Goal: Find specific page/section: Find specific page/section

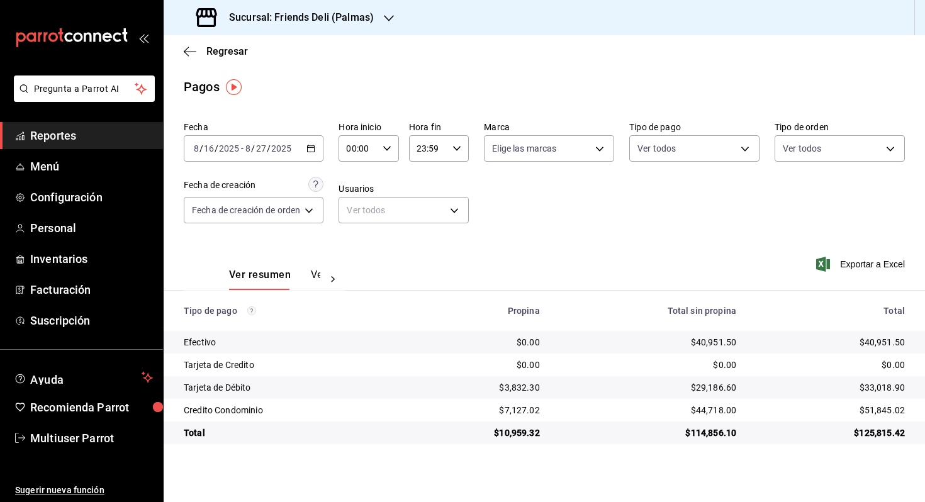
click at [281, 146] on input "2025" at bounding box center [281, 148] width 21 height 10
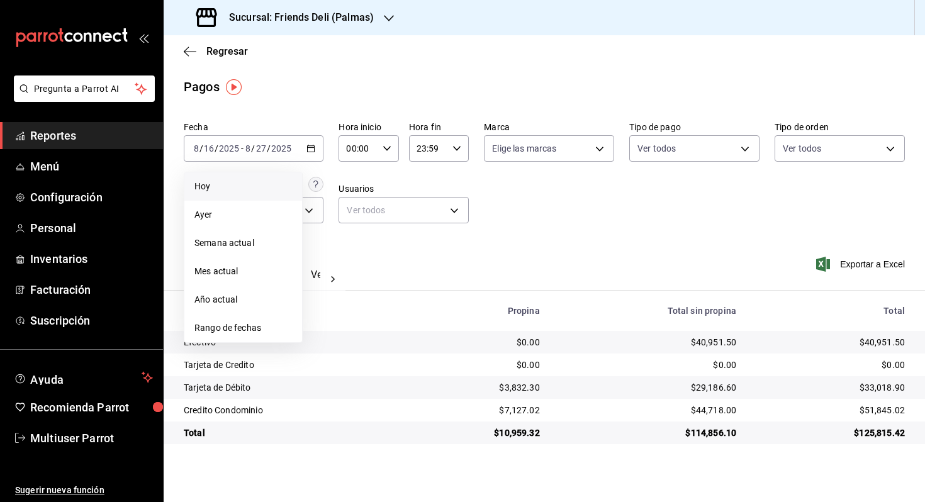
click at [258, 194] on li "Hoy" at bounding box center [243, 186] width 118 height 28
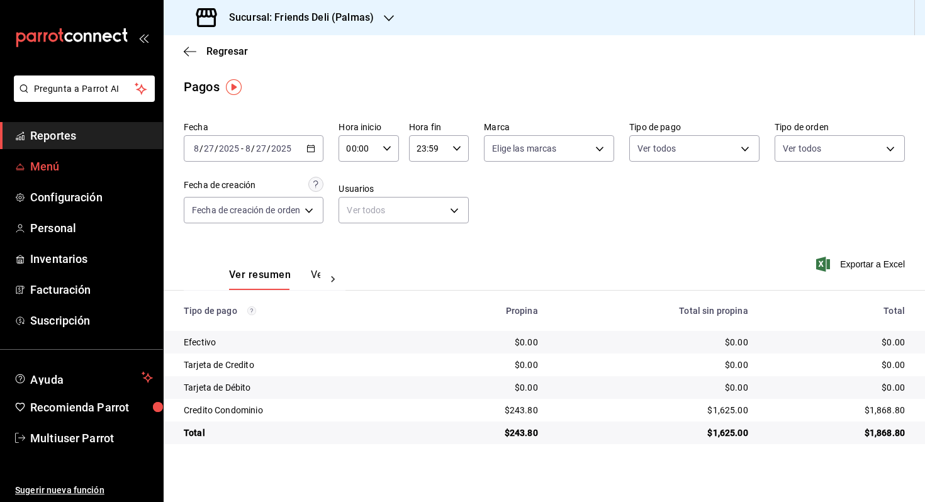
click at [60, 161] on span "Menú" at bounding box center [91, 166] width 123 height 17
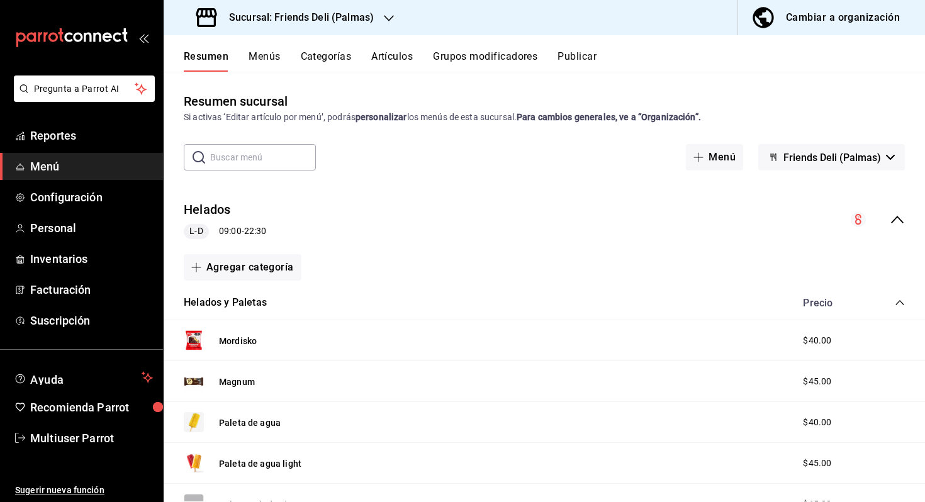
click at [277, 67] on button "Menús" at bounding box center [263, 60] width 31 height 21
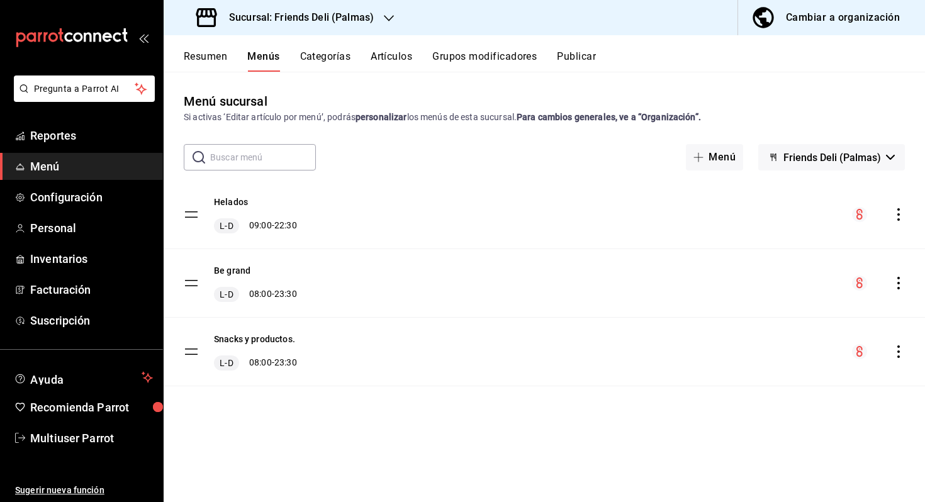
click at [217, 57] on button "Resumen" at bounding box center [205, 60] width 43 height 21
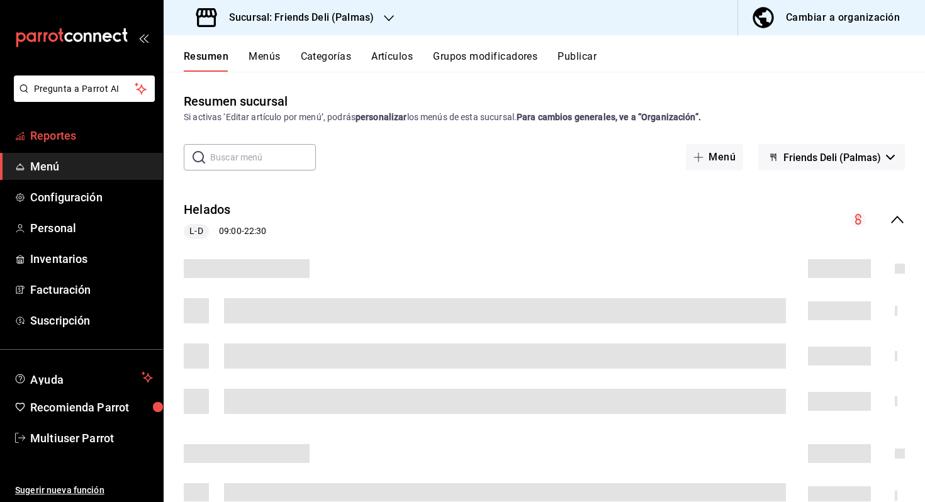
click at [65, 131] on span "Reportes" at bounding box center [91, 135] width 123 height 17
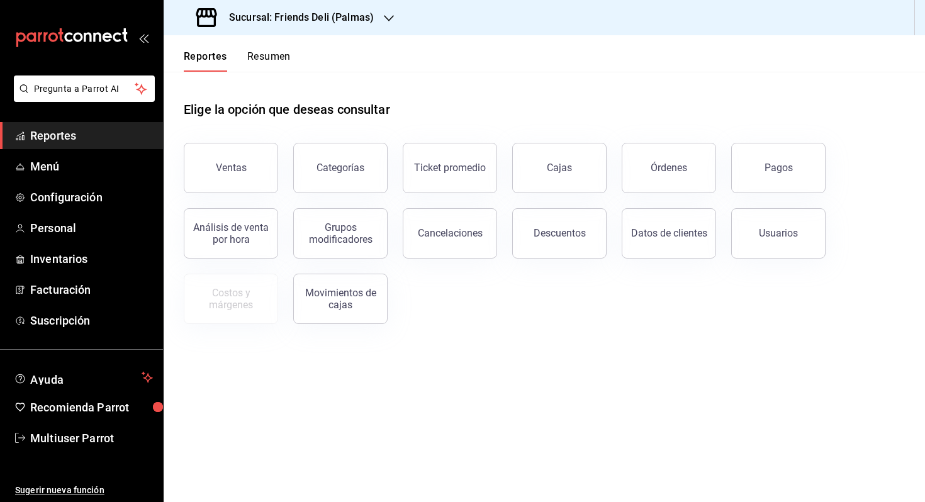
click at [265, 62] on button "Resumen" at bounding box center [268, 60] width 43 height 21
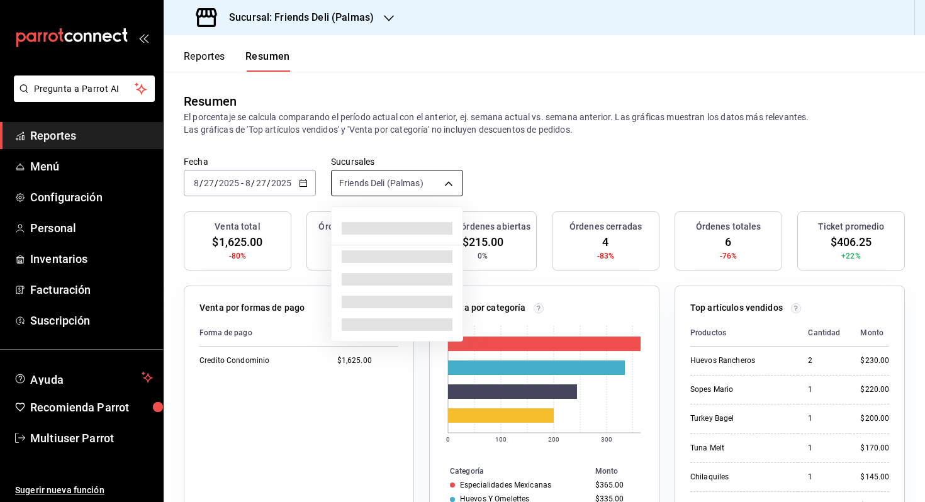
click at [409, 179] on body "Pregunta a Parrot AI Reportes Menú Configuración Personal Inventarios Facturaci…" at bounding box center [462, 251] width 925 height 502
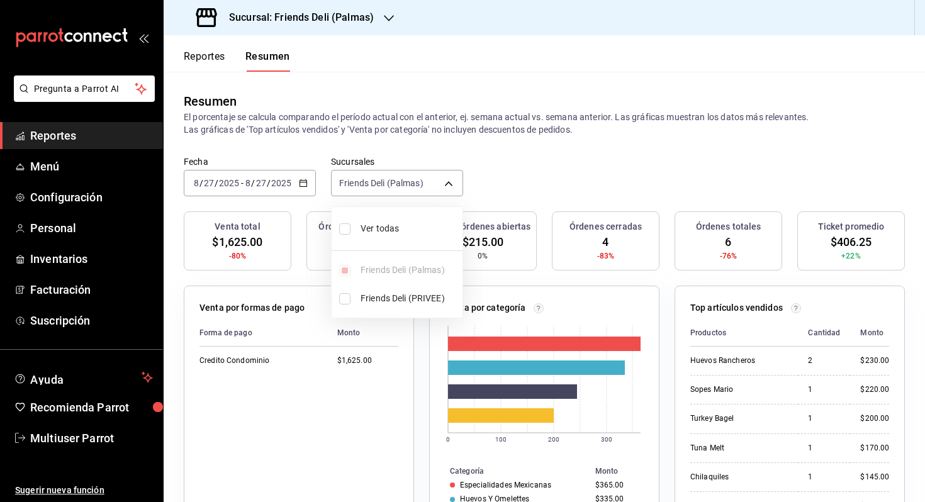
click at [422, 222] on span "Ver todas" at bounding box center [408, 228] width 97 height 13
type input "[object Object],[object Object]"
checkbox input "true"
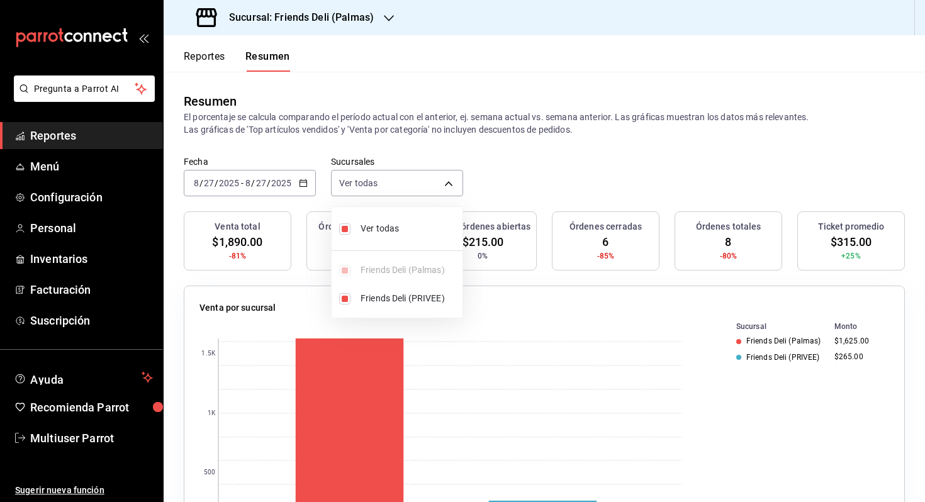
click at [529, 189] on div at bounding box center [462, 251] width 925 height 502
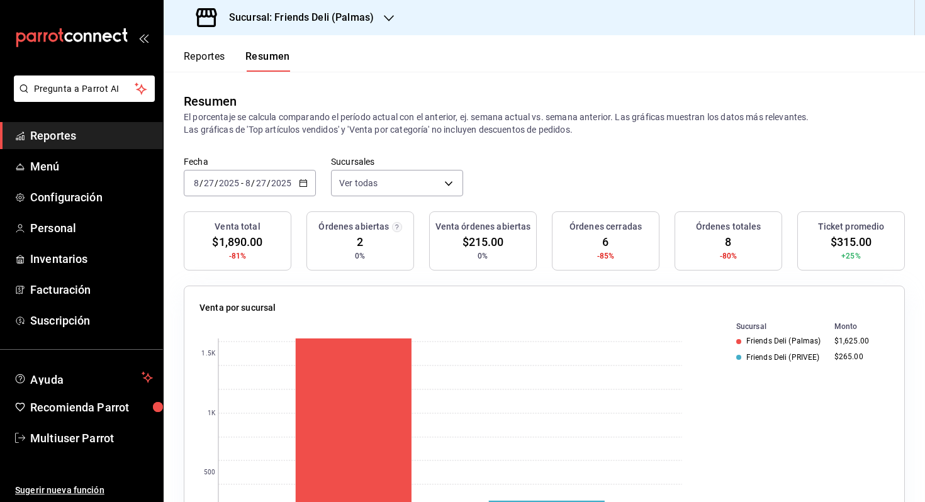
click at [312, 189] on div "[DATE] [DATE] - [DATE] [DATE]" at bounding box center [250, 183] width 132 height 26
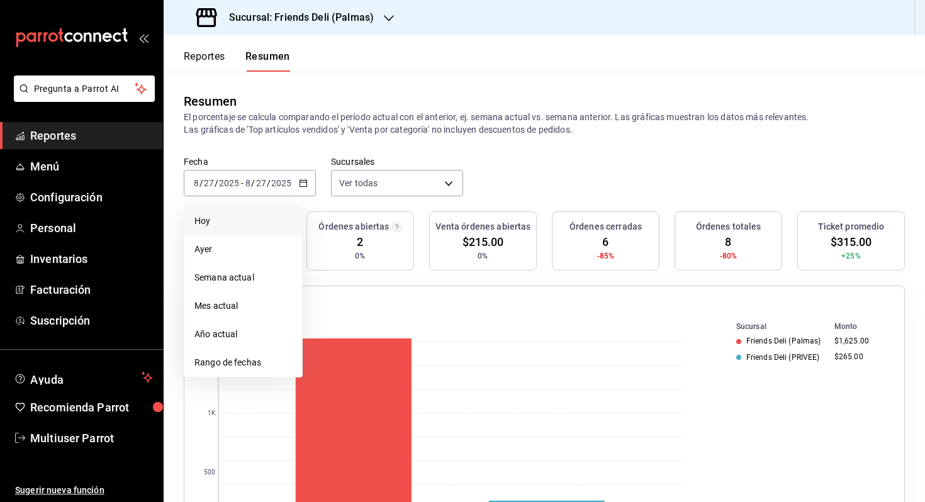
click at [285, 208] on li "Hoy" at bounding box center [243, 221] width 118 height 28
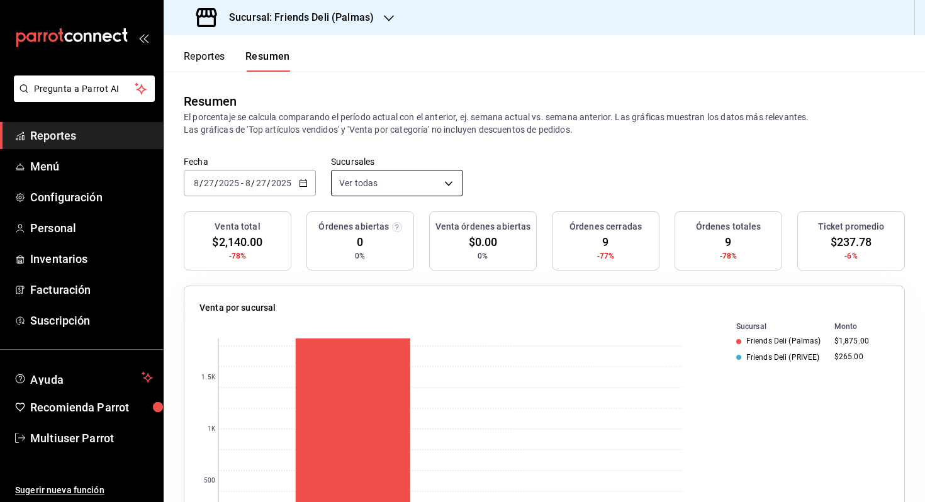
click at [379, 184] on body "Pregunta a Parrot AI Reportes Menú Configuración Personal Inventarios Facturaci…" at bounding box center [462, 251] width 925 height 502
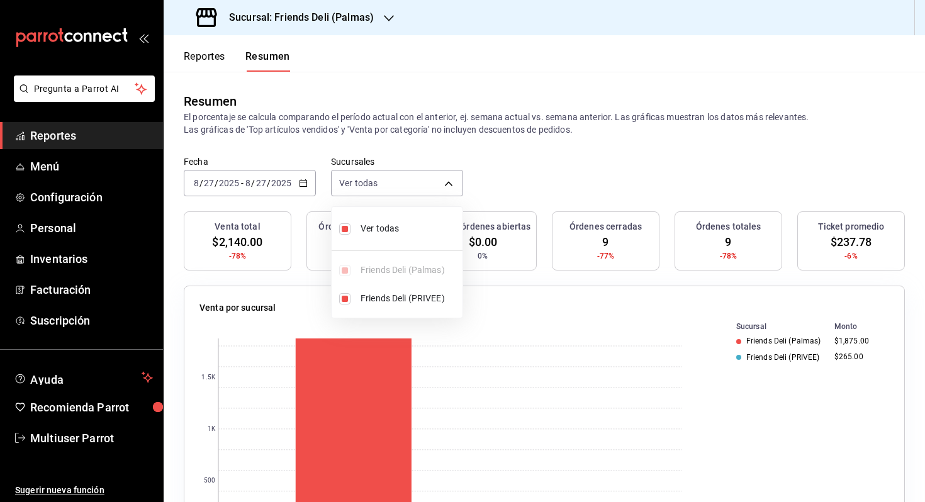
click at [566, 169] on div at bounding box center [462, 251] width 925 height 502
